Goal: Navigation & Orientation: Find specific page/section

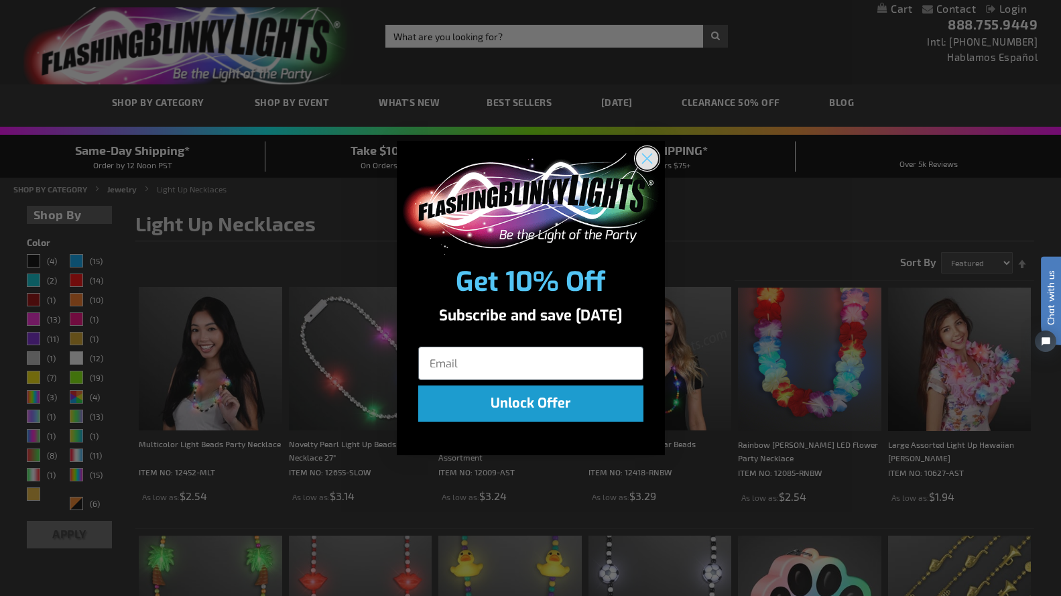
click at [641, 155] on circle "Close dialog" at bounding box center [646, 158] width 22 height 22
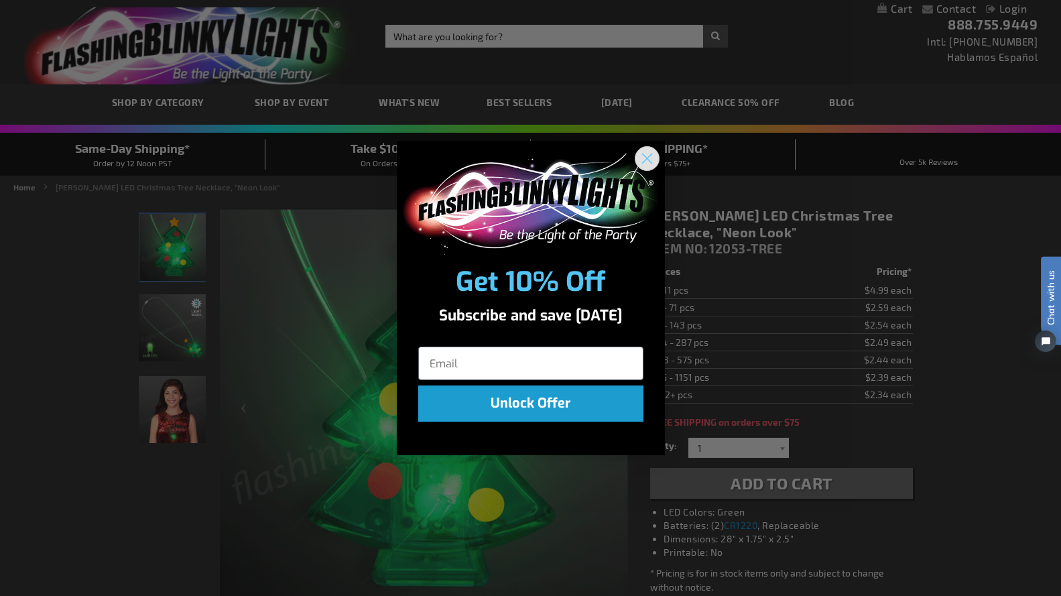
click at [645, 153] on circle "Close dialog" at bounding box center [646, 158] width 22 height 22
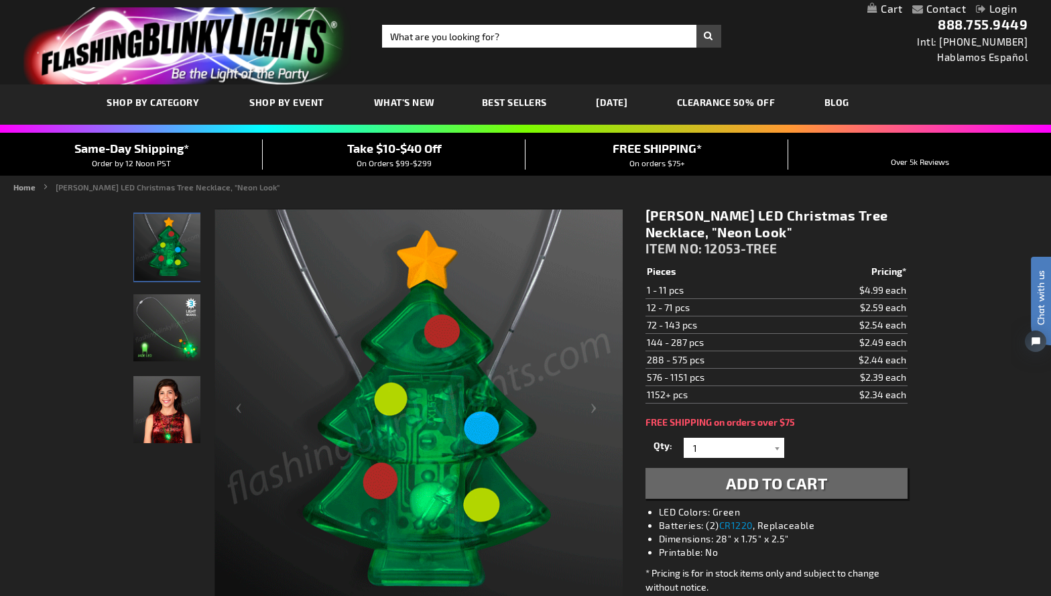
click at [161, 250] on img "Jade LED Light Up Christmas Tree Necklace" at bounding box center [167, 247] width 67 height 67
click at [529, 96] on span "Best Sellers" at bounding box center [514, 101] width 65 height 11
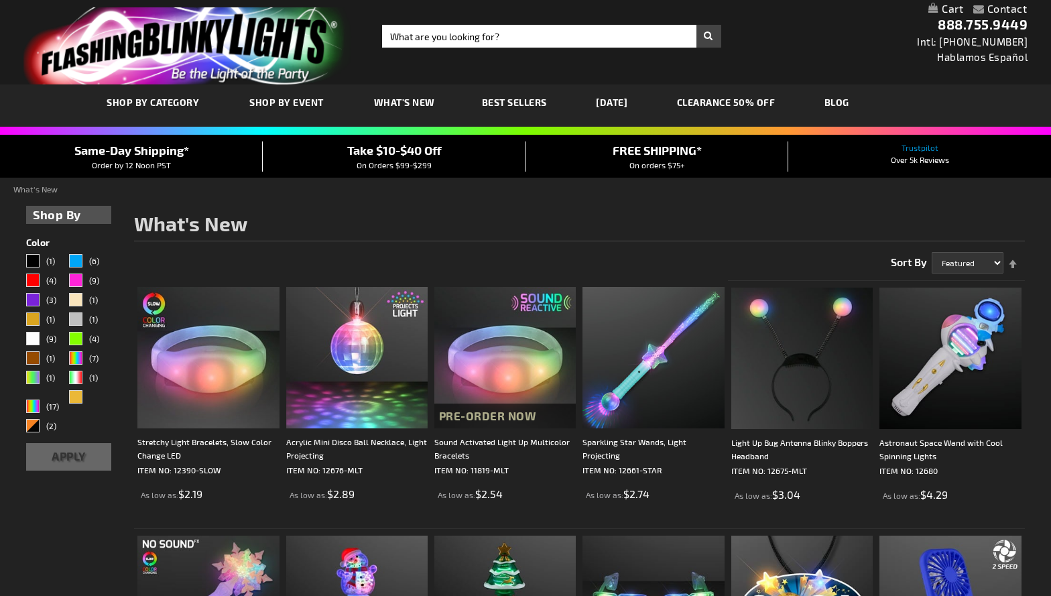
click at [0, 0] on span "SHOP BY CATEGORY" at bounding box center [0, 0] width 0 height 0
click at [165, 100] on span "SHOP BY CATEGORY" at bounding box center [153, 101] width 92 height 11
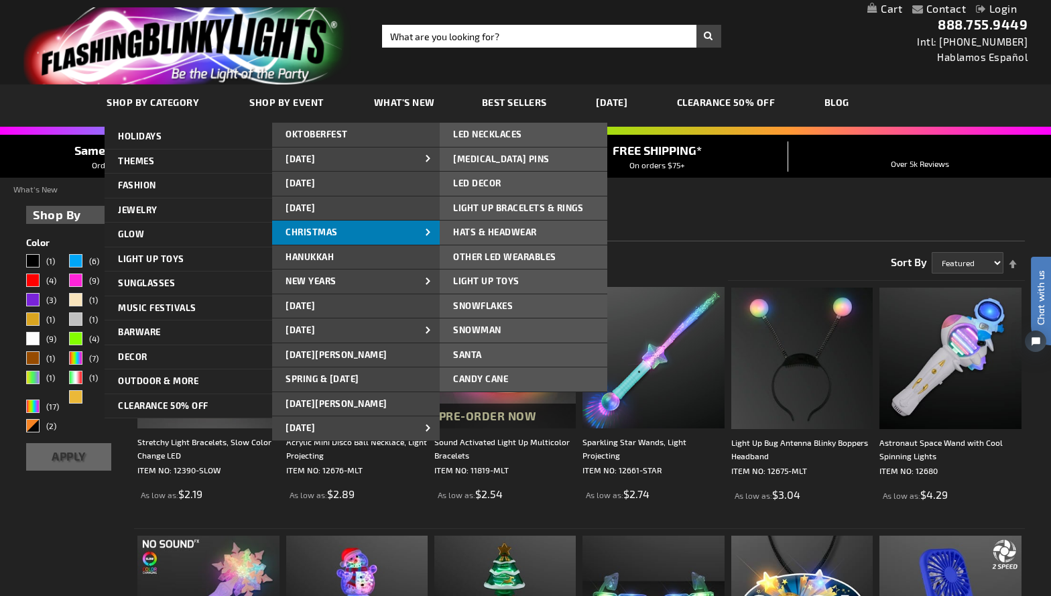
click at [352, 228] on link "CHRISTMAS" at bounding box center [356, 232] width 168 height 24
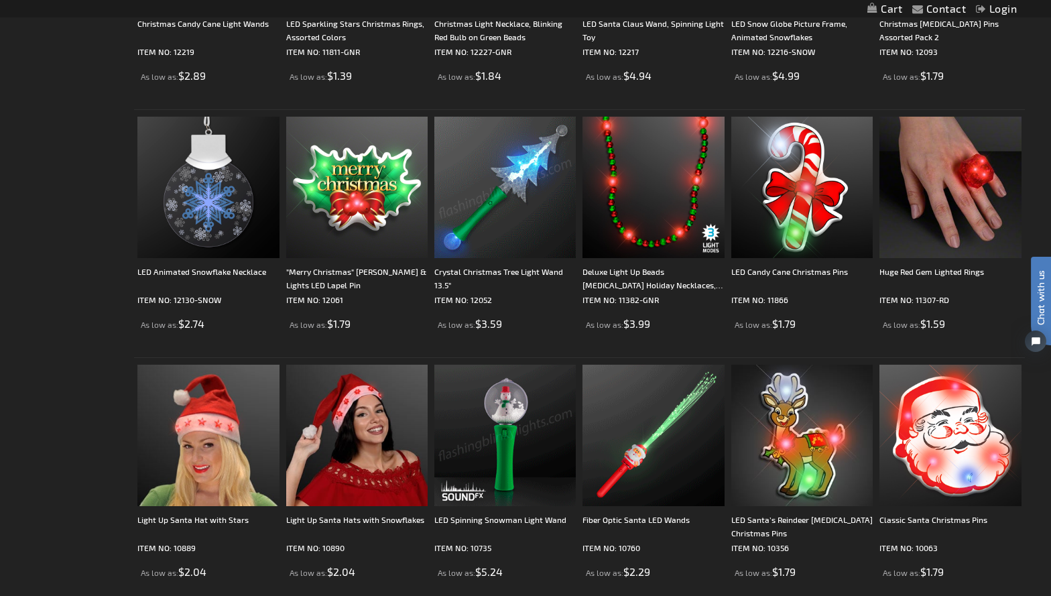
scroll to position [2548, 0]
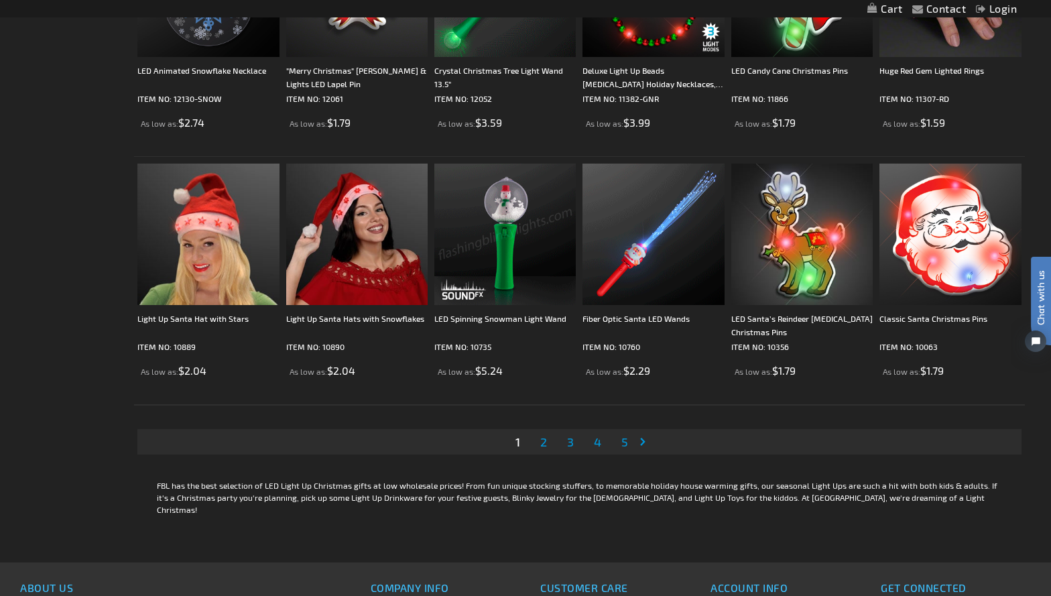
click at [541, 440] on span "2" at bounding box center [543, 441] width 7 height 15
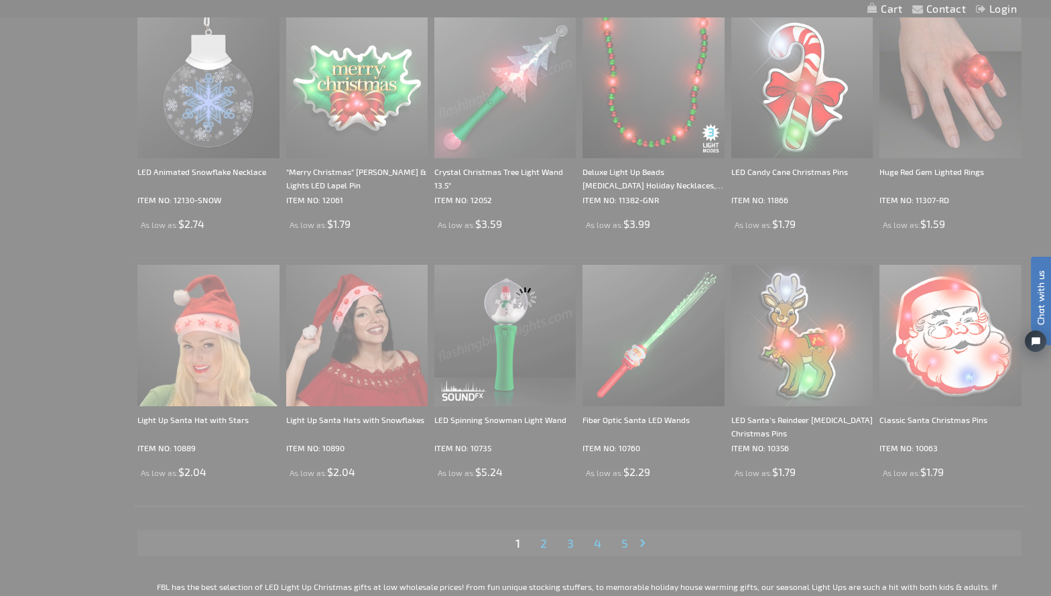
scroll to position [560, 0]
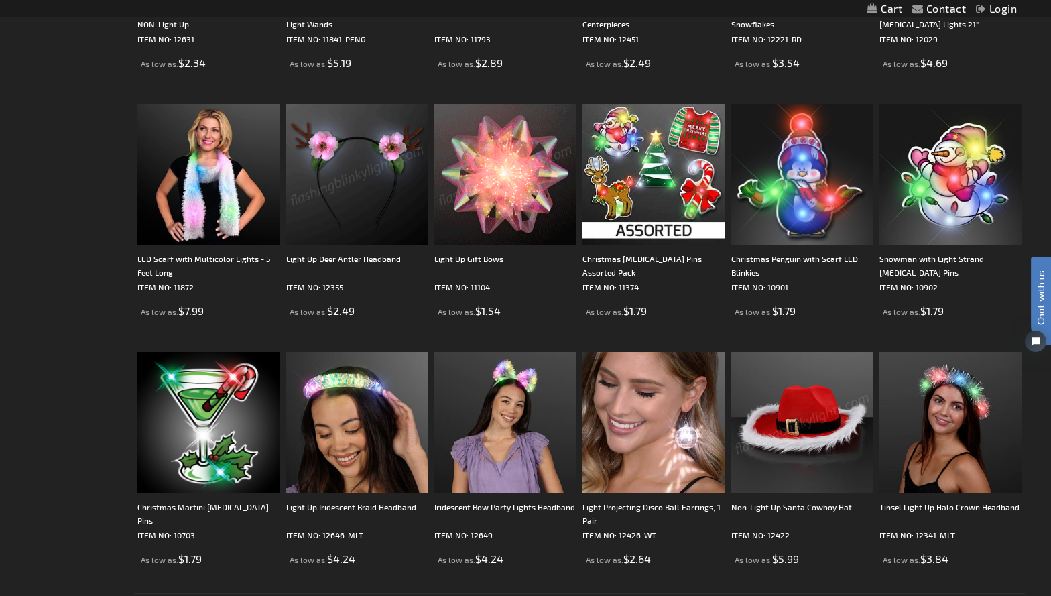
scroll to position [2427, 0]
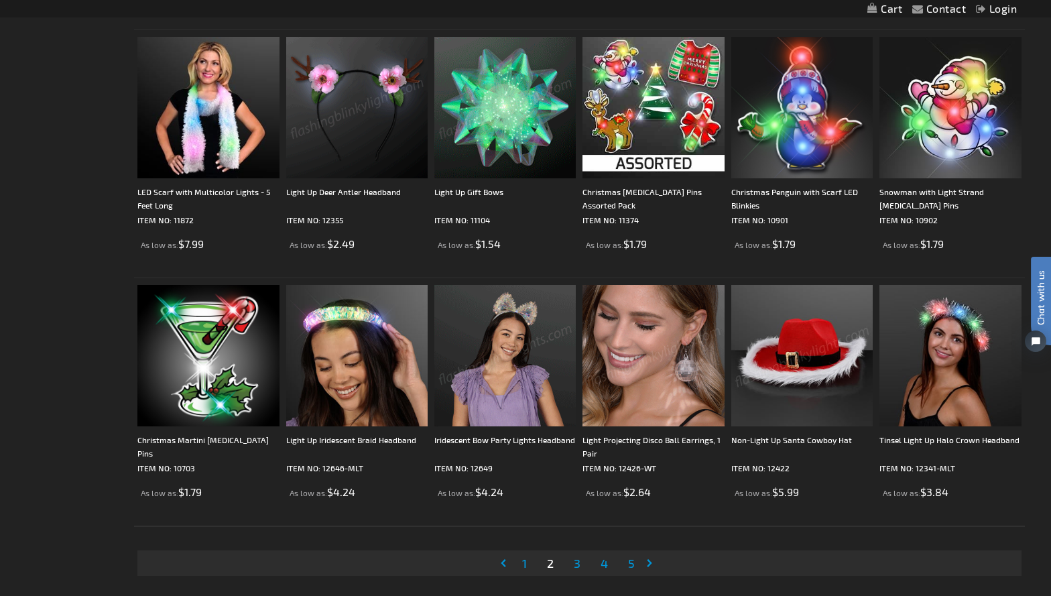
click at [580, 561] on span "3" at bounding box center [577, 562] width 7 height 15
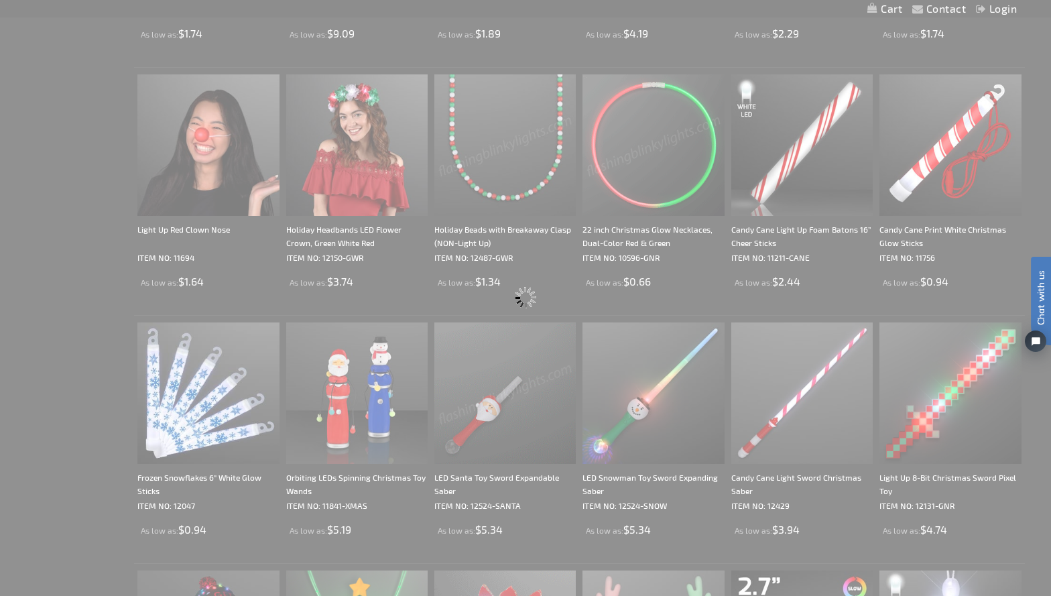
scroll to position [268, 0]
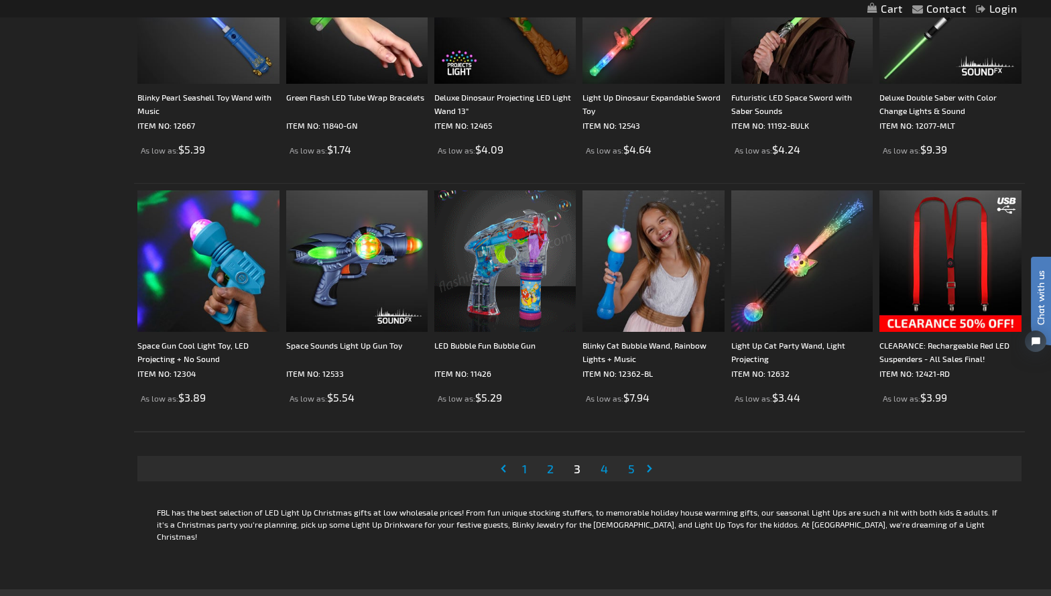
scroll to position [2785, 0]
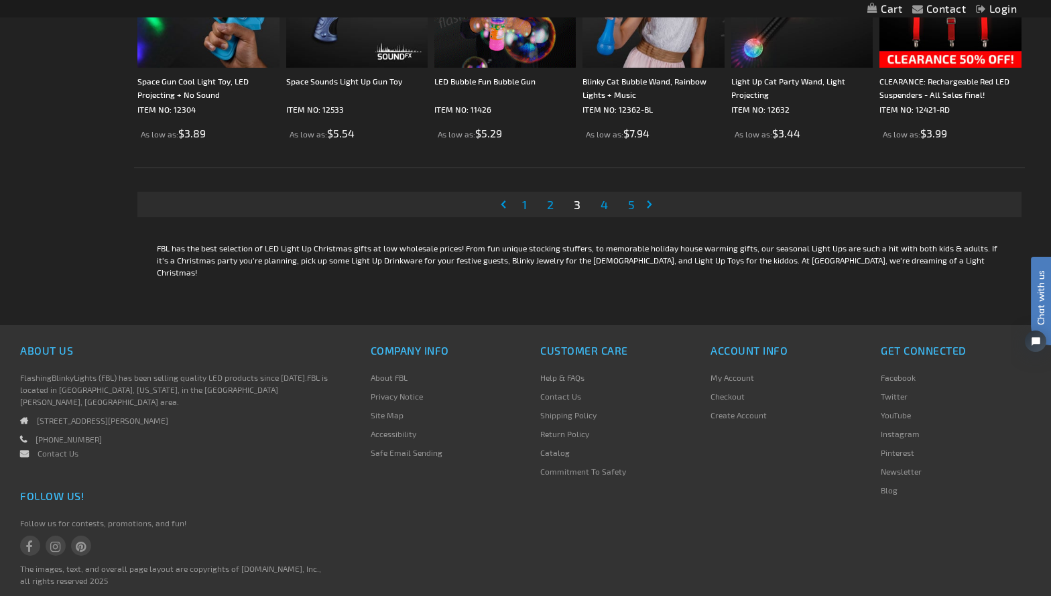
click at [605, 205] on span "4" at bounding box center [603, 204] width 7 height 15
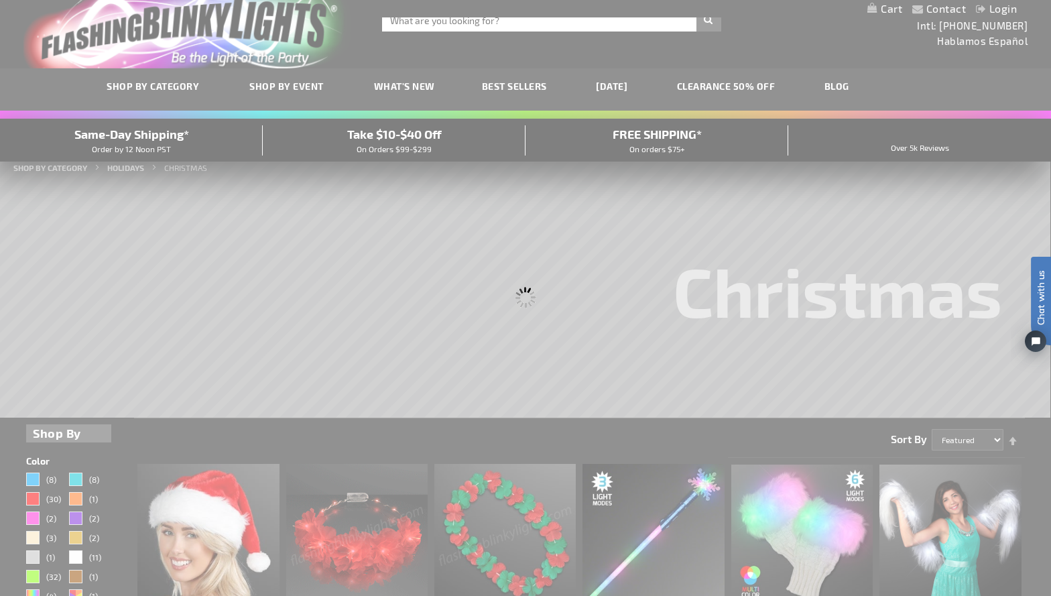
scroll to position [2377, 0]
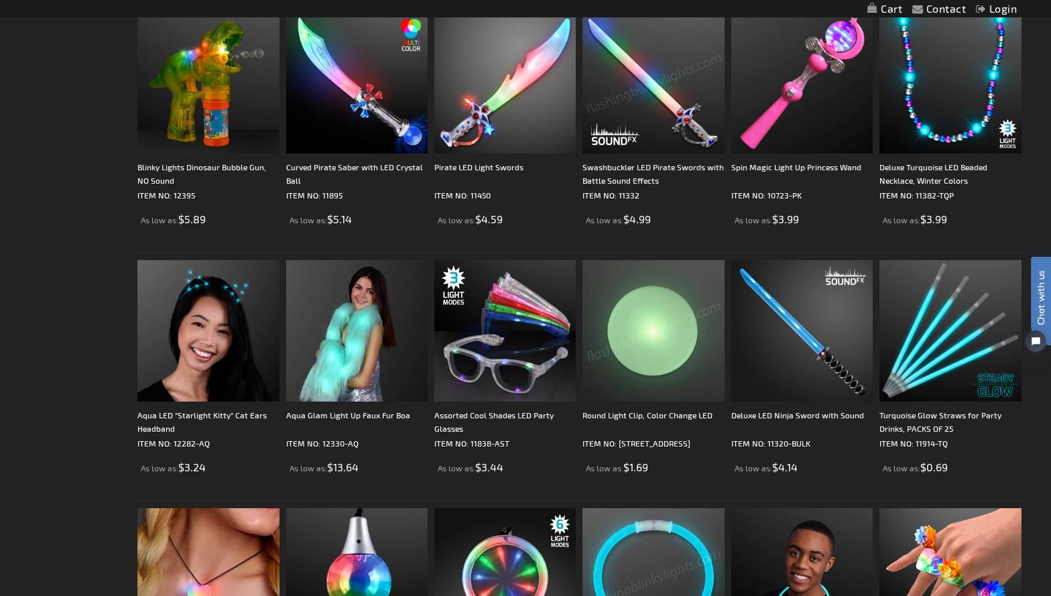
scroll to position [2673, 0]
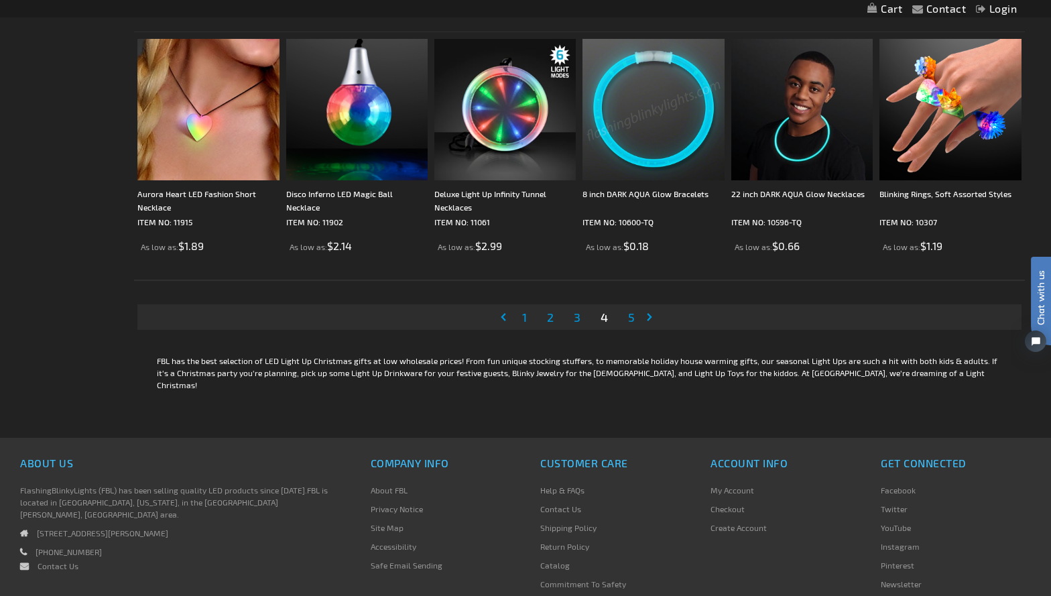
click at [630, 314] on span "5" at bounding box center [631, 317] width 7 height 15
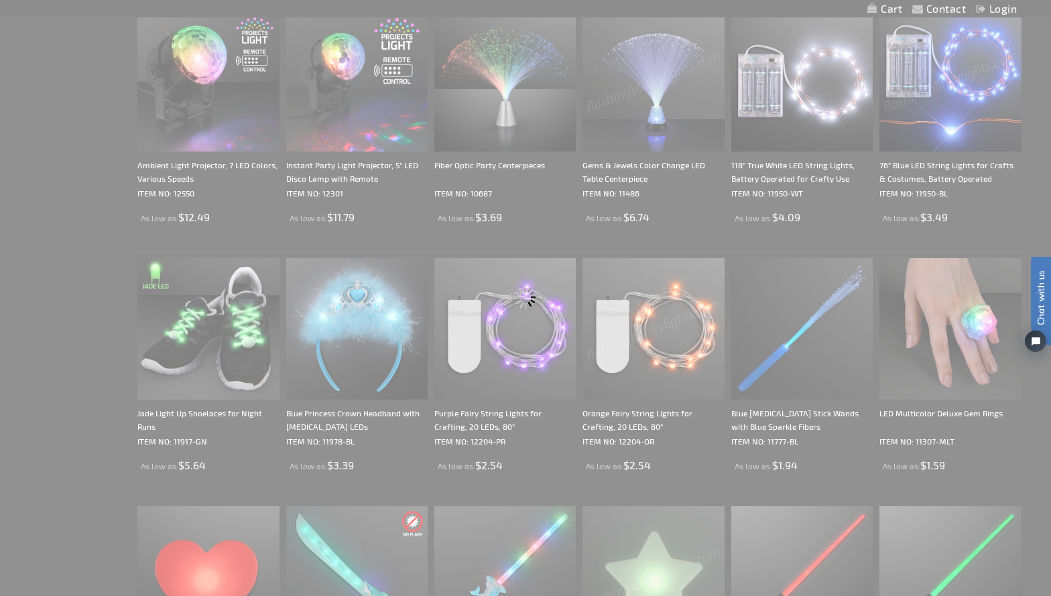
scroll to position [438, 0]
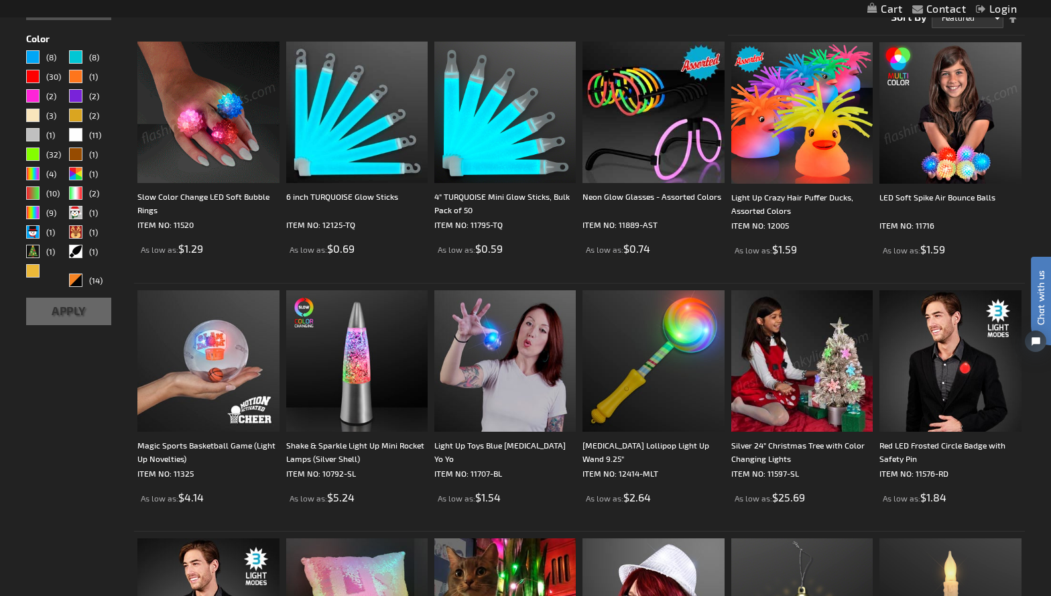
scroll to position [322, 0]
